Goal: Task Accomplishment & Management: Manage account settings

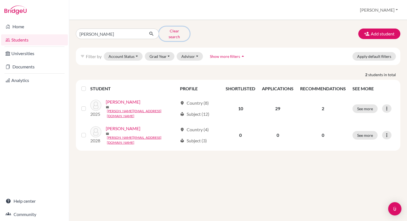
click at [170, 32] on button "Clear search" at bounding box center [174, 34] width 31 height 14
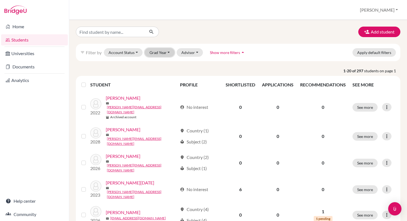
click at [166, 53] on button "Grad Year" at bounding box center [160, 52] width 30 height 9
click at [174, 30] on div at bounding box center [127, 32] width 111 height 11
click at [118, 31] on input "Find student by name..." at bounding box center [110, 32] width 69 height 11
type input "caceras"
click button "submit" at bounding box center [151, 32] width 15 height 11
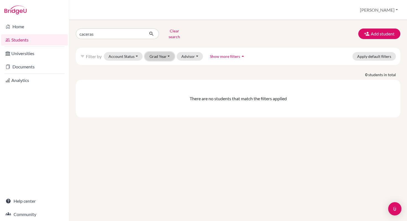
click at [167, 53] on button "Grad Year" at bounding box center [160, 56] width 30 height 9
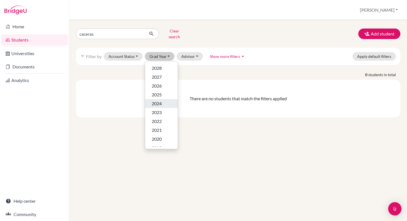
click at [158, 100] on span "2024" at bounding box center [157, 103] width 10 height 7
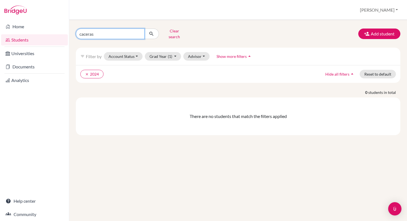
click at [99, 32] on input "caceras" at bounding box center [110, 34] width 69 height 11
type input "[PERSON_NAME]"
click button "submit" at bounding box center [151, 34] width 15 height 11
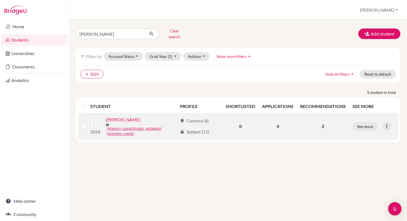
click at [112, 118] on link "[PERSON_NAME]" at bounding box center [123, 119] width 35 height 7
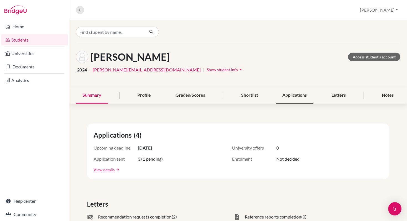
click at [291, 95] on div "Applications" at bounding box center [295, 95] width 38 height 16
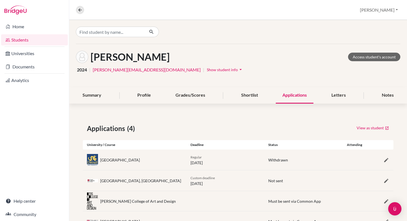
scroll to position [24, 0]
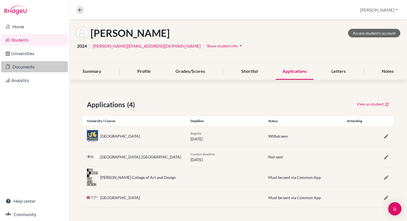
click at [23, 65] on link "Documents" at bounding box center [34, 66] width 67 height 11
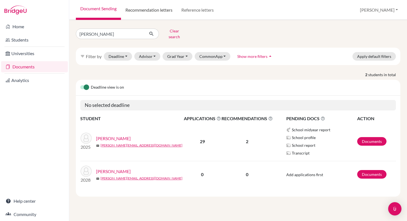
click at [145, 10] on link "Recommendation letters" at bounding box center [149, 10] width 56 height 20
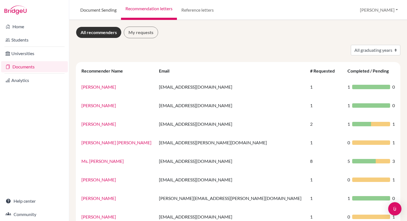
click at [100, 9] on link "Document Sending" at bounding box center [98, 10] width 45 height 20
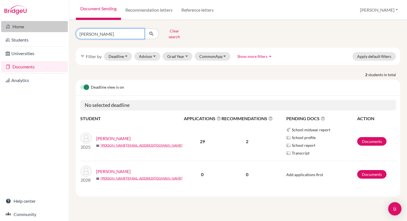
drag, startPoint x: 98, startPoint y: 31, endPoint x: 65, endPoint y: 30, distance: 33.5
click at [65, 30] on div "Home Students Universities Documents Analytics Help center Community Document S…" at bounding box center [203, 110] width 407 height 221
type input "[PERSON_NAME]"
click button "submit" at bounding box center [151, 34] width 15 height 11
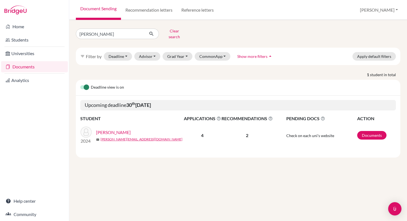
click at [104, 129] on link "[PERSON_NAME]" at bounding box center [113, 132] width 35 height 7
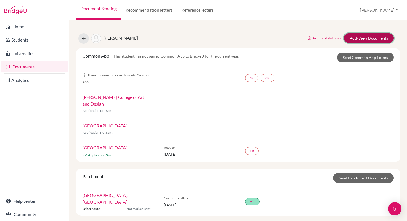
click at [365, 38] on link "Add/View Documents" at bounding box center [369, 38] width 50 height 10
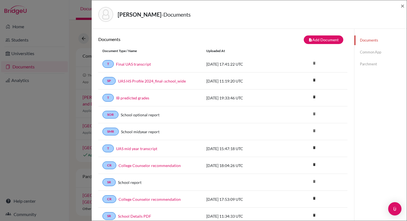
click at [369, 52] on link "Common App" at bounding box center [380, 52] width 52 height 10
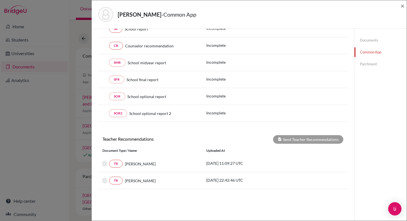
scroll to position [41, 0]
